Goal: Task Accomplishment & Management: Use online tool/utility

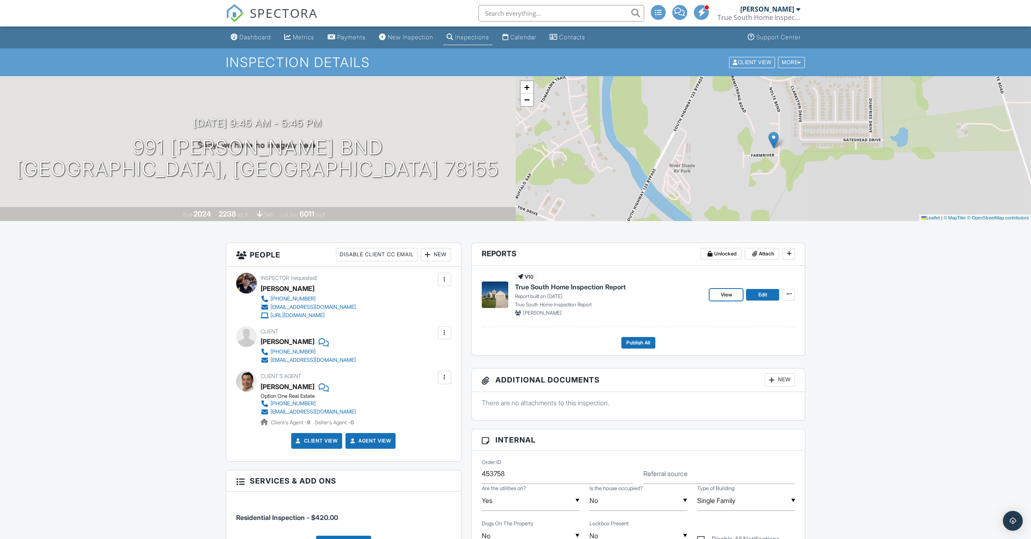
click at [724, 294] on span "View" at bounding box center [726, 295] width 12 height 8
click at [725, 298] on span "View" at bounding box center [726, 295] width 12 height 8
click at [727, 292] on span "View" at bounding box center [726, 295] width 12 height 8
click at [728, 297] on span "View" at bounding box center [726, 295] width 12 height 8
